Goal: Transaction & Acquisition: Purchase product/service

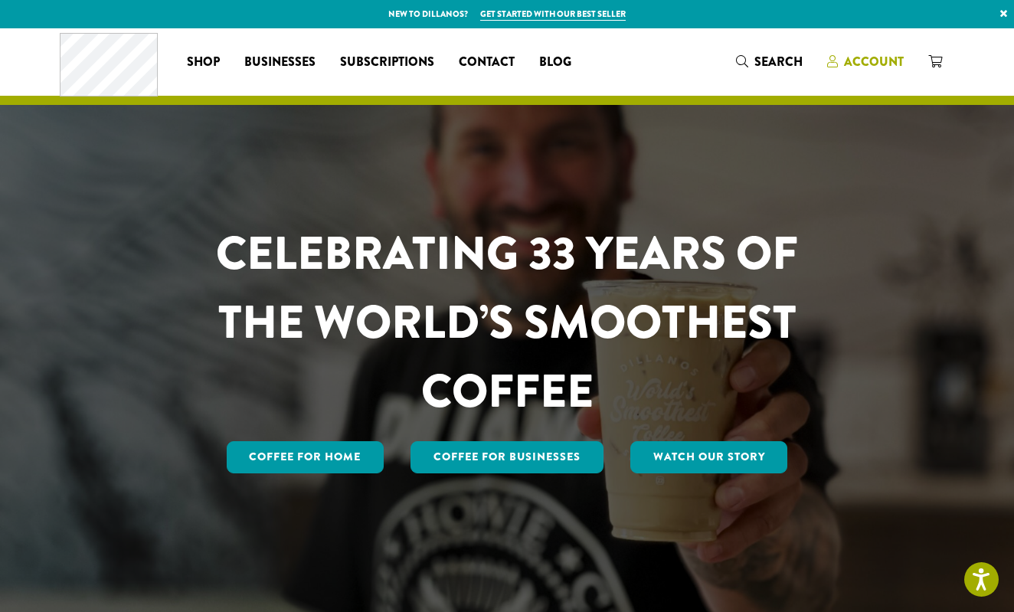
click at [892, 67] on span "Account" at bounding box center [874, 62] width 60 height 18
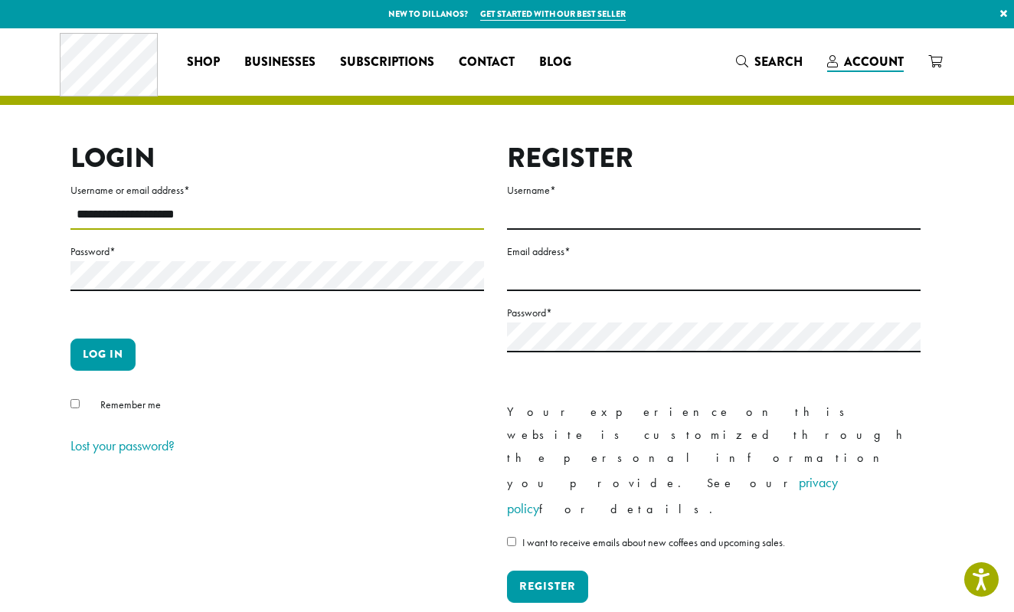
type input "**********"
click at [103, 354] on button "Log in" at bounding box center [102, 355] width 65 height 32
click at [112, 361] on button "Log in" at bounding box center [102, 355] width 65 height 32
click at [122, 359] on button "Log in" at bounding box center [102, 355] width 65 height 32
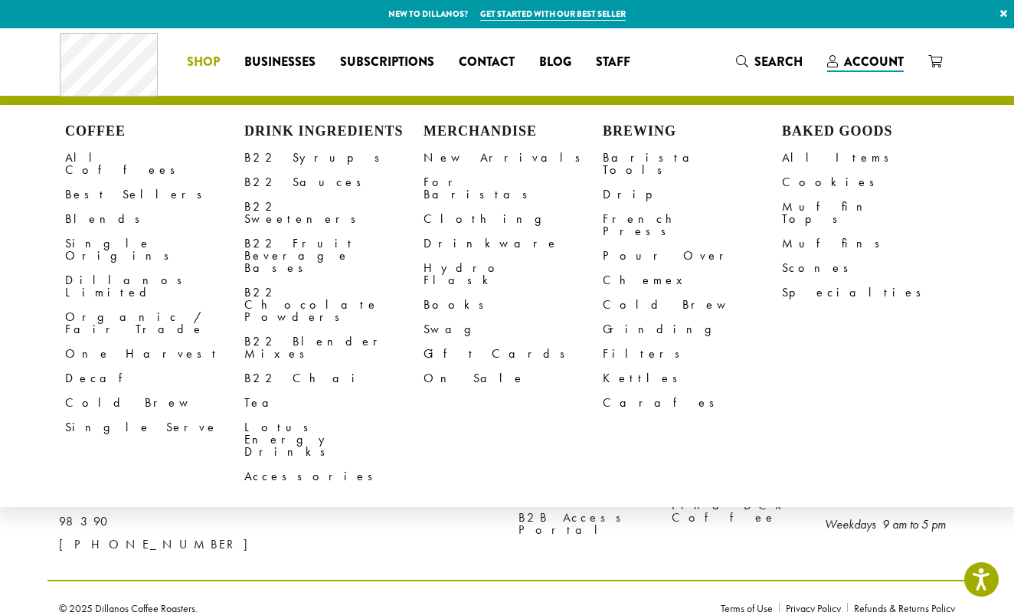
click at [198, 61] on li "Coffee All Coffees Best Sellers Blends Single Origins Dillanos Limited Organic …" at bounding box center [203, 62] width 57 height 25
click at [444, 207] on link "Clothing" at bounding box center [513, 219] width 179 height 25
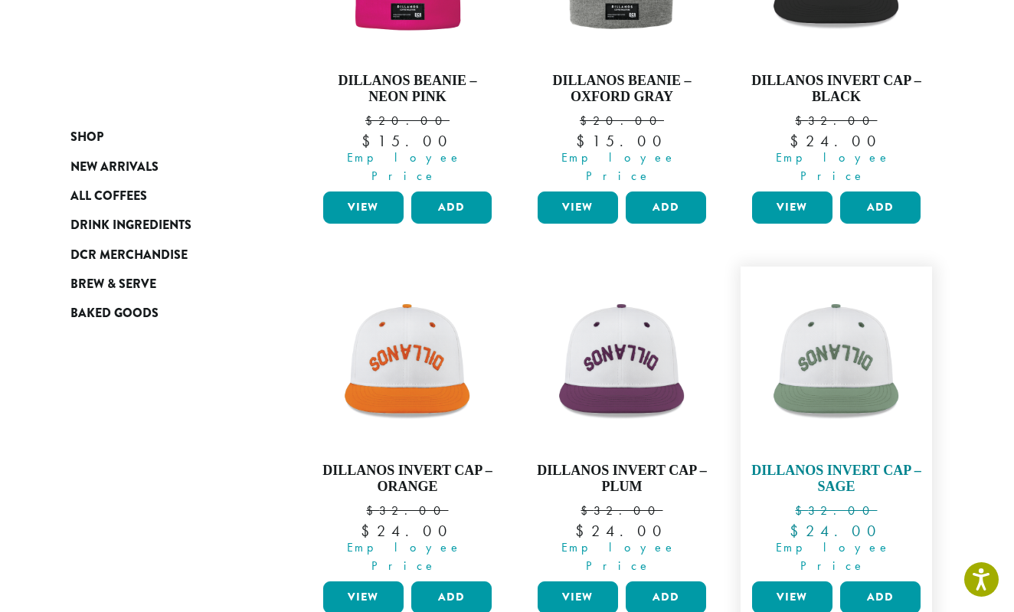
scroll to position [1090, 0]
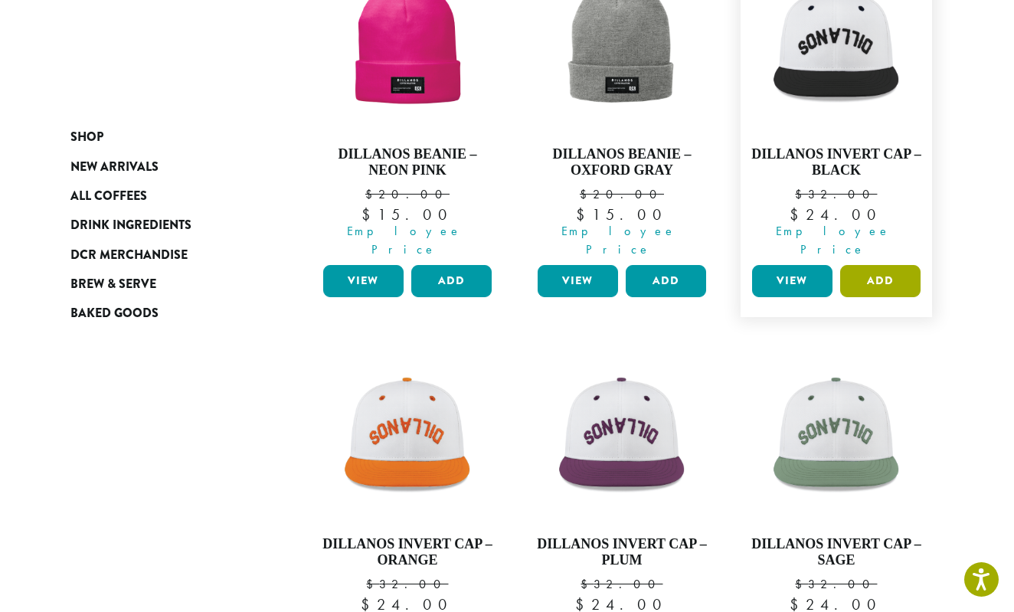
click at [883, 265] on button "Add" at bounding box center [881, 281] width 80 height 32
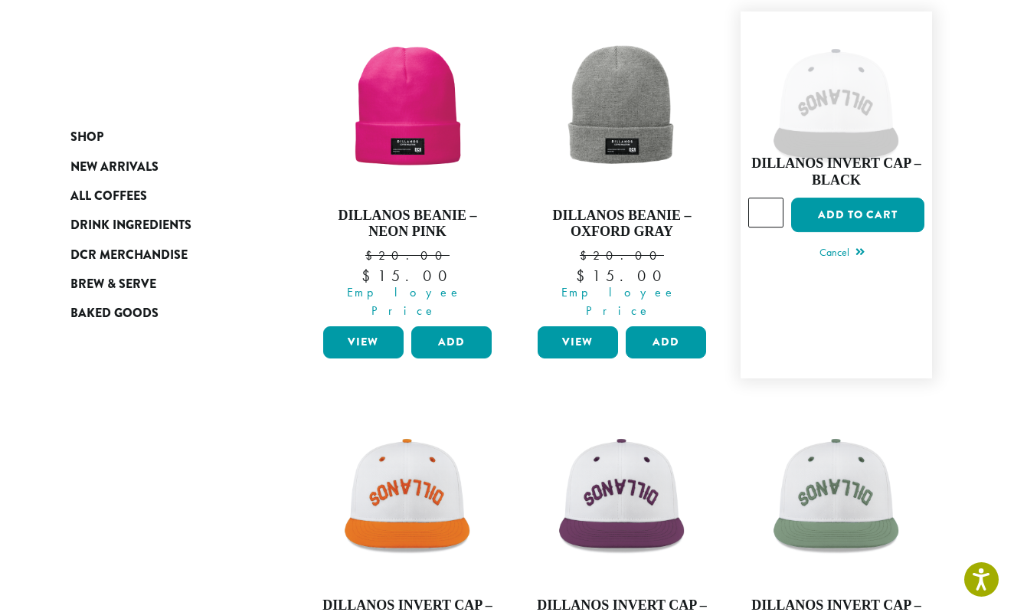
scroll to position [1008, 0]
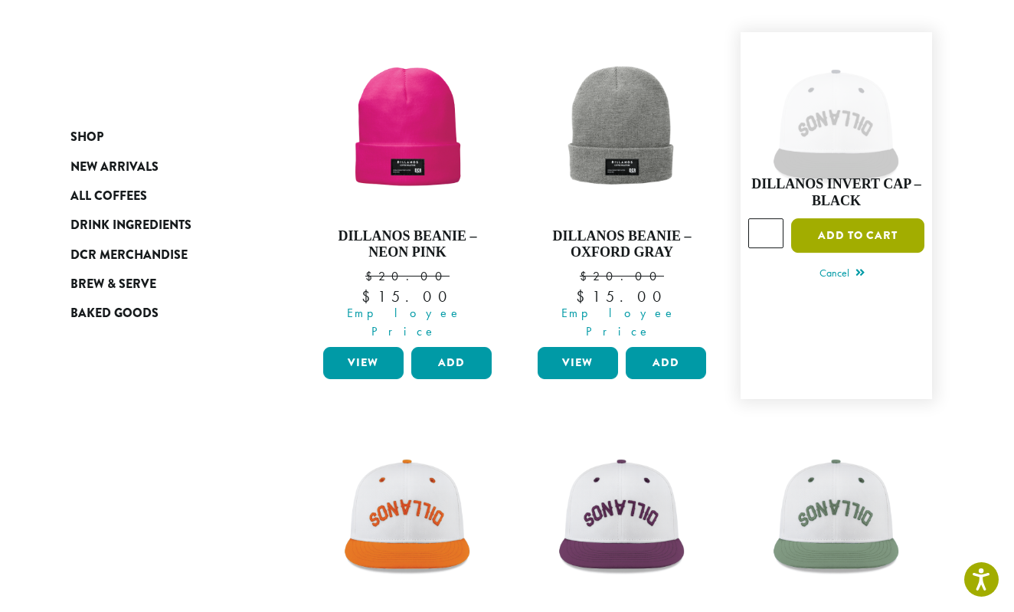
click at [857, 218] on button "Add to cart" at bounding box center [858, 235] width 133 height 34
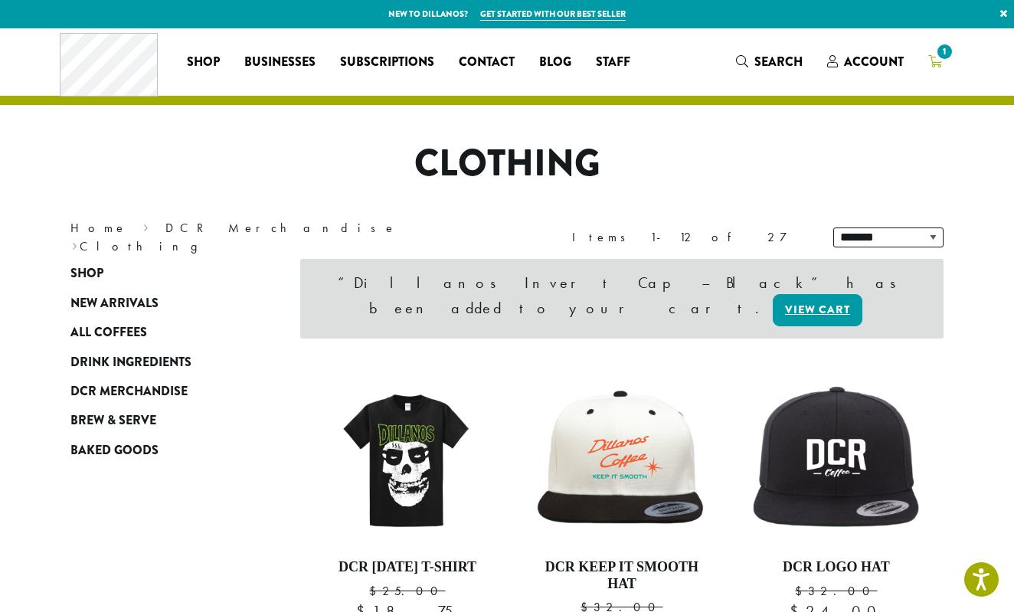
click at [940, 54] on span "1" at bounding box center [945, 51] width 21 height 21
